Goal: Obtain resource: Obtain resource

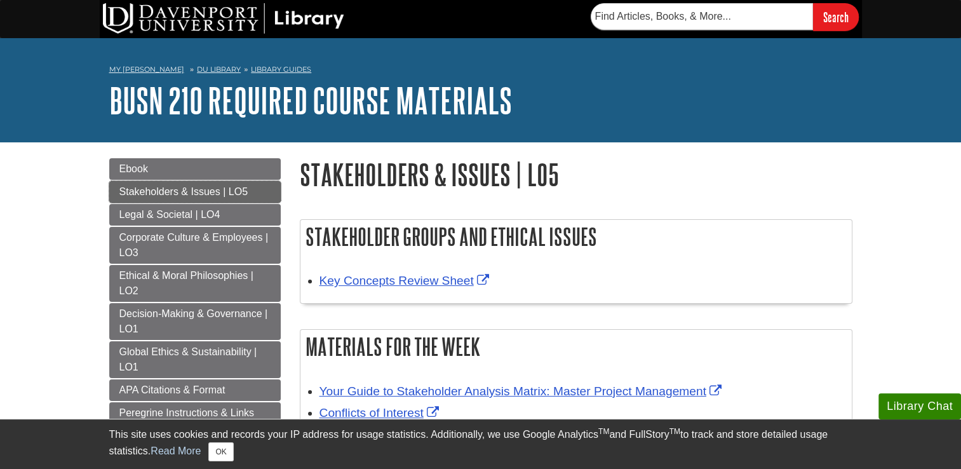
click at [202, 194] on span "Stakeholders & Issues | LO5" at bounding box center [183, 191] width 128 height 11
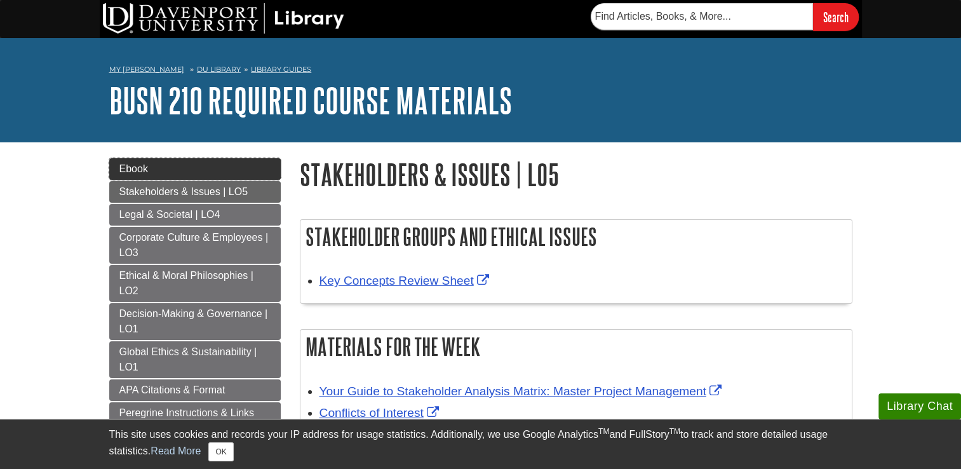
click at [142, 166] on span "Ebook" at bounding box center [133, 168] width 29 height 11
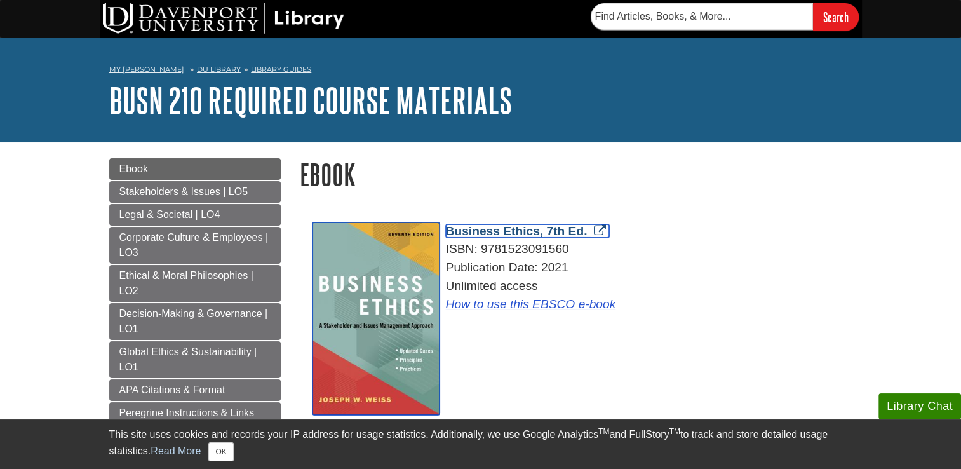
click at [488, 230] on span "Business Ethics, 7th Ed." at bounding box center [517, 230] width 142 height 13
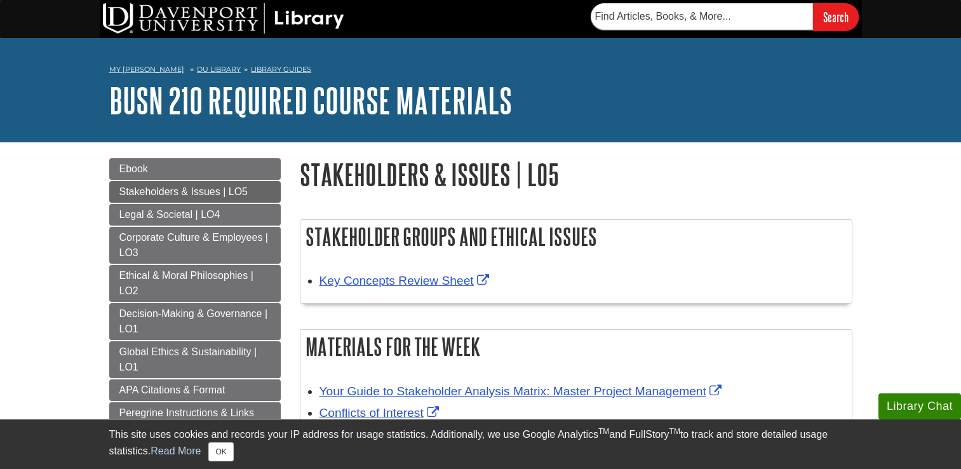
scroll to position [107, 0]
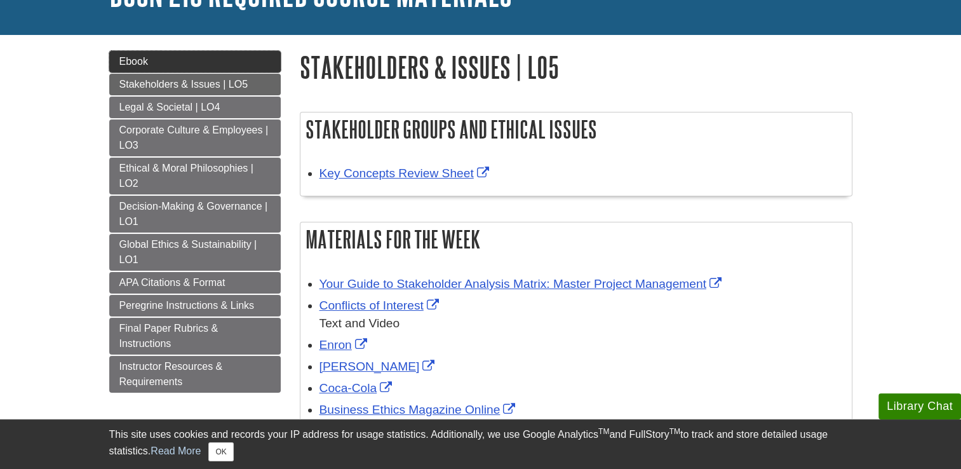
click at [201, 67] on link "Ebook" at bounding box center [195, 62] width 172 height 22
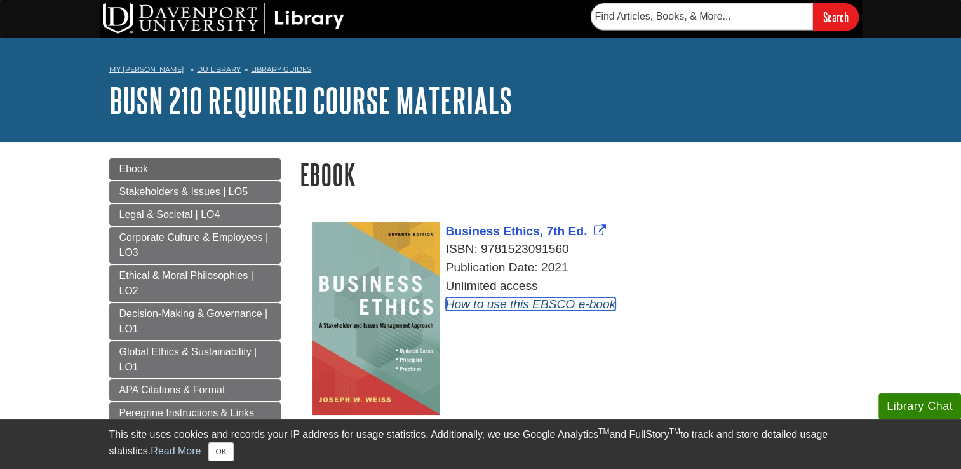
click at [499, 302] on link "How to use this EBSCO e-book" at bounding box center [531, 303] width 170 height 13
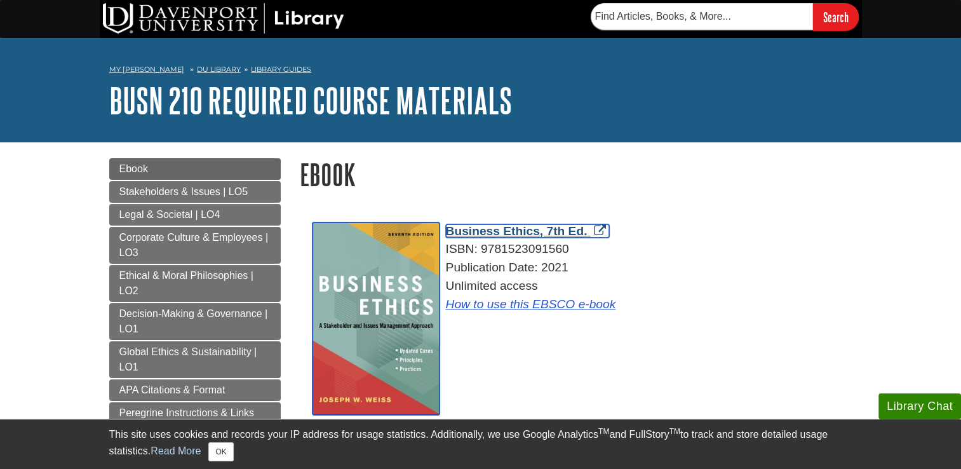
click at [534, 231] on span "Business Ethics, 7th Ed." at bounding box center [517, 230] width 142 height 13
click at [487, 234] on span "Business Ethics, 7th Ed." at bounding box center [517, 230] width 142 height 13
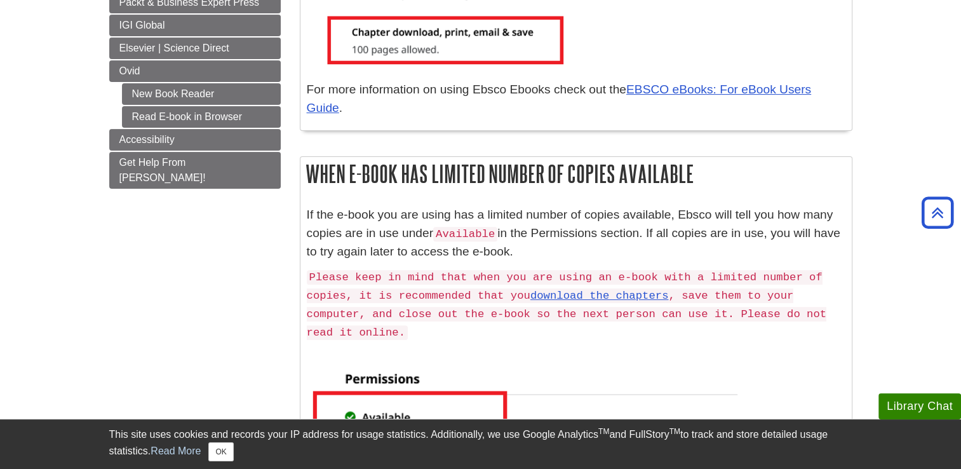
scroll to position [407, 0]
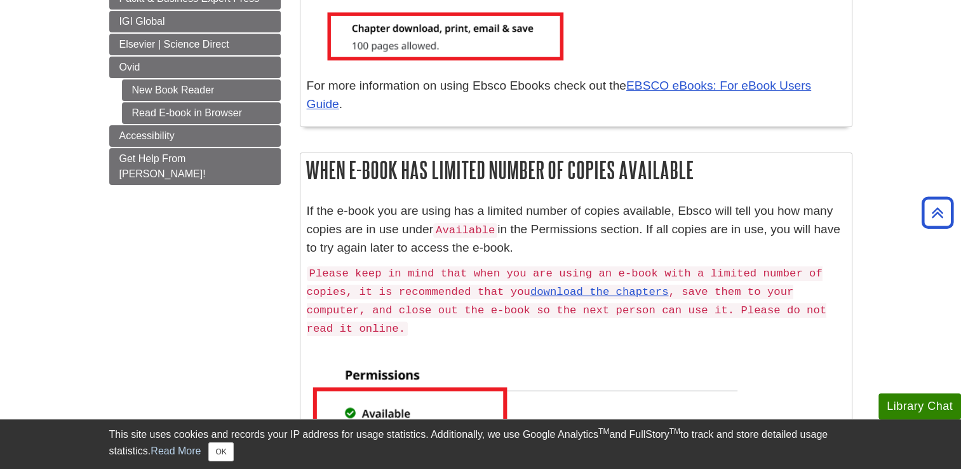
click at [841, 348] on p at bounding box center [576, 405] width 539 height 123
click at [201, 90] on link "New Book Reader" at bounding box center [201, 90] width 159 height 22
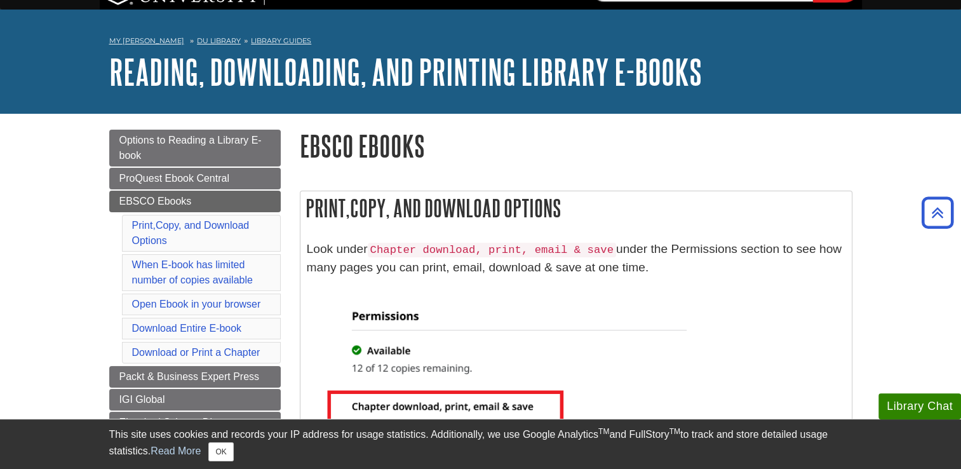
scroll to position [0, 0]
